Goal: Information Seeking & Learning: Learn about a topic

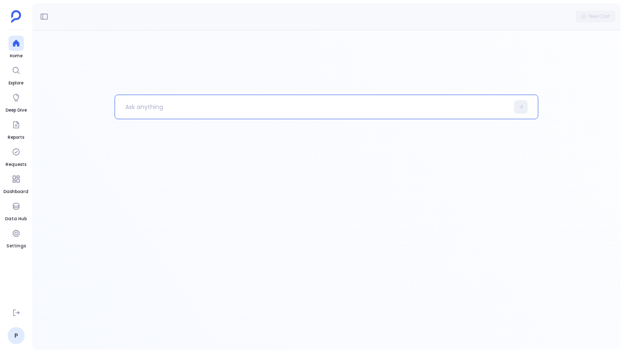
click at [148, 104] on p at bounding box center [312, 107] width 394 height 22
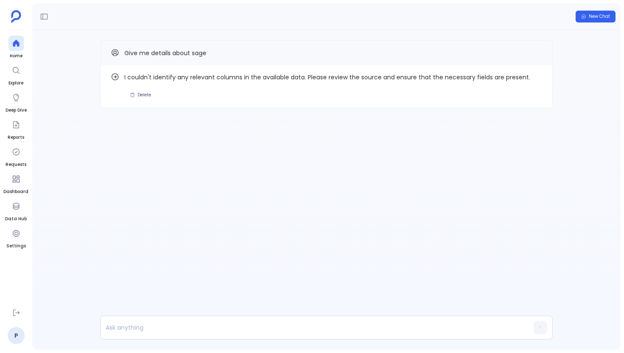
click at [191, 141] on div "Find out how I couldn't identify any relevant columns in the available data. Pl…" at bounding box center [326, 91] width 588 height 122
